Goal: Information Seeking & Learning: Learn about a topic

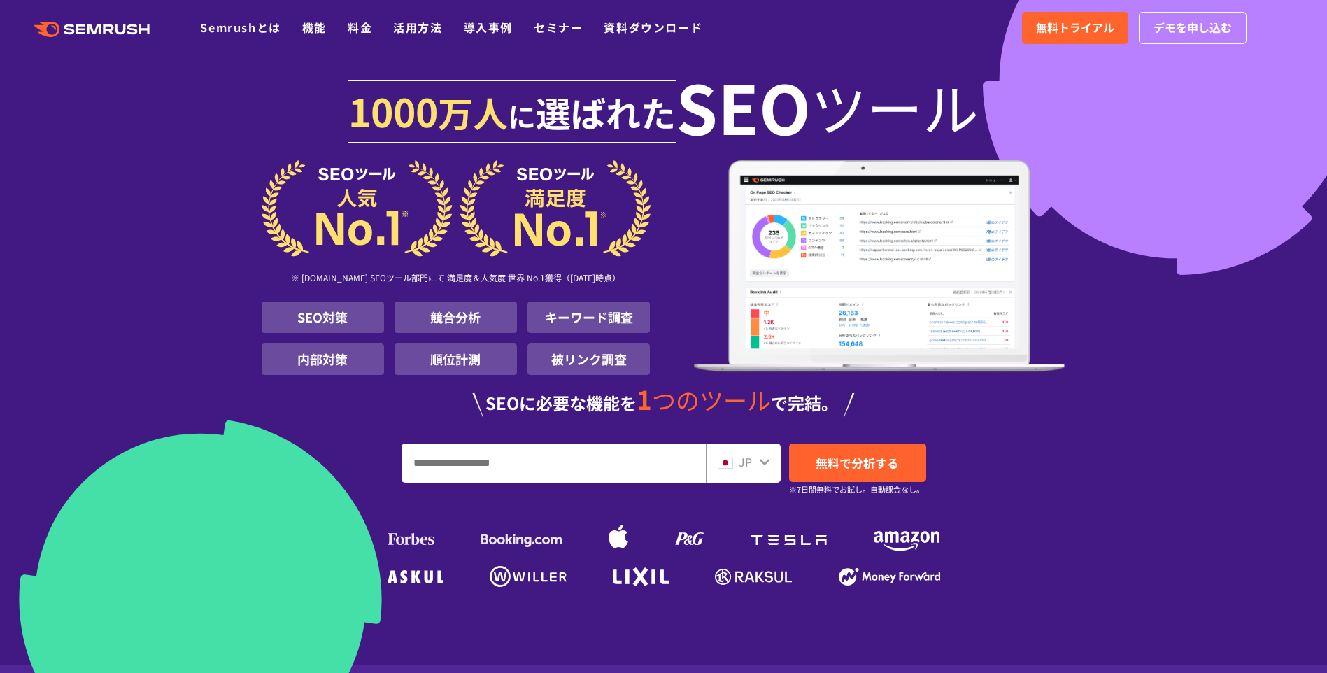
click at [600, 460] on input "URL、キーワードを入力してください" at bounding box center [553, 463] width 303 height 38
type input "*"
type input "**********"
click at [876, 460] on span "無料で分析する" at bounding box center [857, 462] width 83 height 17
